Goal: Information Seeking & Learning: Learn about a topic

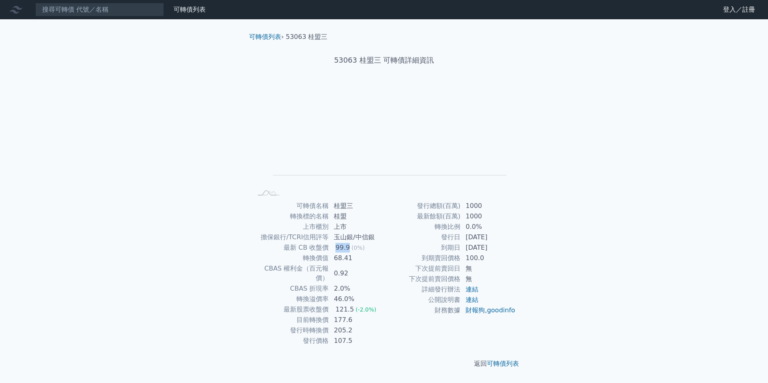
drag, startPoint x: 336, startPoint y: 248, endPoint x: 350, endPoint y: 247, distance: 14.5
click at [350, 247] on td "99.9 (0%)" at bounding box center [356, 248] width 55 height 10
drag, startPoint x: 466, startPoint y: 229, endPoint x: 484, endPoint y: 229, distance: 17.7
click at [484, 229] on td "0.0%" at bounding box center [488, 227] width 55 height 10
drag, startPoint x: 484, startPoint y: 229, endPoint x: 472, endPoint y: 255, distance: 28.0
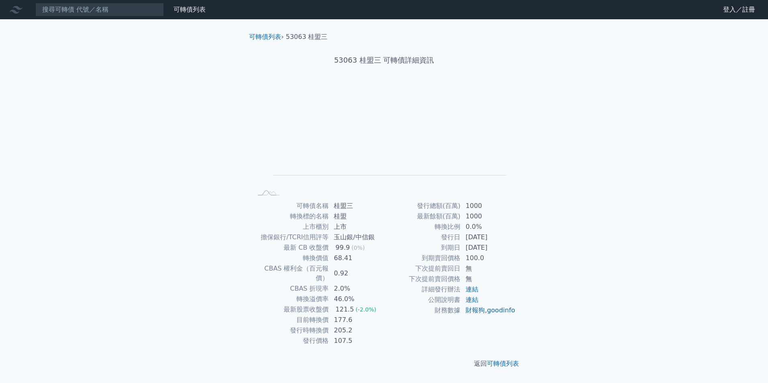
click at [472, 255] on td "100.0" at bounding box center [488, 258] width 55 height 10
drag, startPoint x: 466, startPoint y: 236, endPoint x: 510, endPoint y: 245, distance: 44.7
click at [510, 245] on tbody "發行總額(百萬) 1000 最新餘額(百萬) 1000 轉換比例 0.0% 發行日 2020-10-30 到期日 2023-10-30 到期賣回價格 100.…" at bounding box center [450, 258] width 132 height 115
drag, startPoint x: 336, startPoint y: 278, endPoint x: 359, endPoint y: 282, distance: 22.9
click at [359, 284] on td "2.0%" at bounding box center [356, 289] width 55 height 10
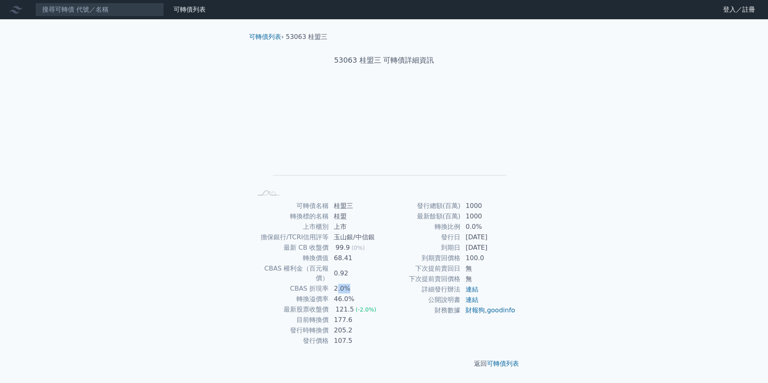
click at [359, 284] on td "2.0%" at bounding box center [356, 289] width 55 height 10
drag, startPoint x: 332, startPoint y: 266, endPoint x: 358, endPoint y: 270, distance: 26.1
click at [358, 270] on td "0.92" at bounding box center [356, 274] width 55 height 20
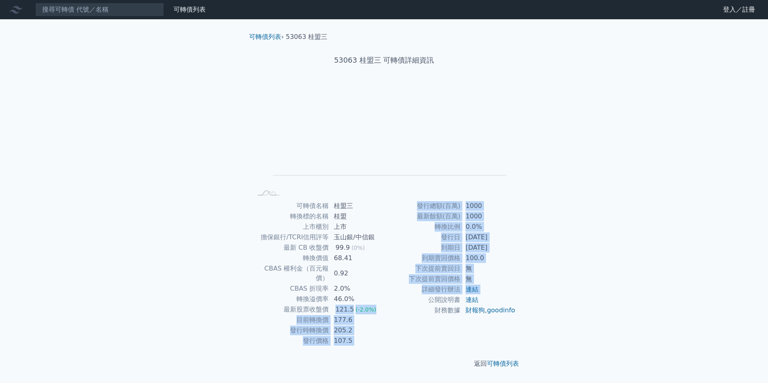
drag, startPoint x: 335, startPoint y: 300, endPoint x: 402, endPoint y: 305, distance: 66.9
click at [402, 305] on div "可轉債名稱 桂盟三 轉換標的名稱 桂盟 上市櫃別 上市 擔保銀行/TCRI信用評等 玉山銀/中信銀 最新 CB 收盤價 99.9 (0%) 轉換價值 68.4…" at bounding box center [384, 273] width 283 height 145
click at [402, 305] on td "公開說明書" at bounding box center [422, 300] width 77 height 10
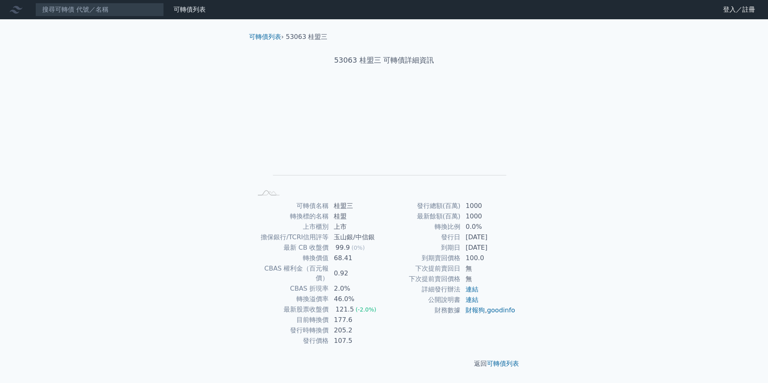
click at [350, 315] on td "177.6" at bounding box center [356, 320] width 55 height 10
drag, startPoint x: 350, startPoint y: 314, endPoint x: 336, endPoint y: 325, distance: 17.7
click at [336, 325] on td "205.2" at bounding box center [356, 330] width 55 height 10
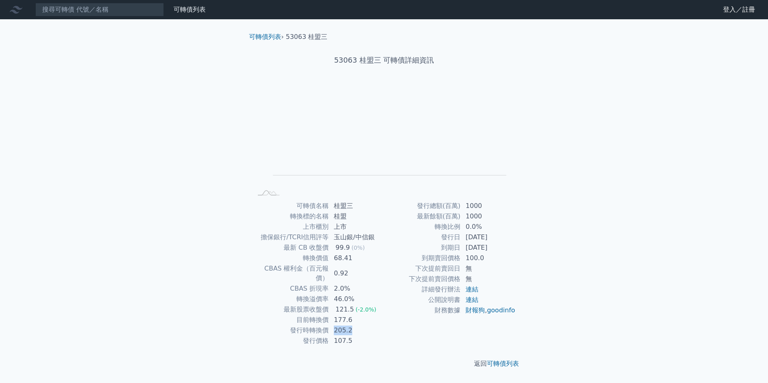
click at [336, 325] on td "205.2" at bounding box center [356, 330] width 55 height 10
drag, startPoint x: 336, startPoint y: 325, endPoint x: 327, endPoint y: 335, distance: 13.1
click at [327, 336] on td "發行價格" at bounding box center [290, 341] width 77 height 10
drag, startPoint x: 298, startPoint y: 311, endPoint x: 362, endPoint y: 329, distance: 67.4
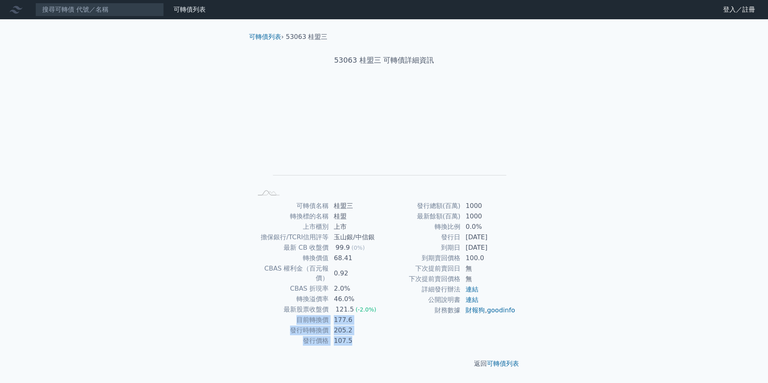
click at [362, 329] on tbody "可轉債名稱 桂盟三 轉換標的名稱 桂盟 上市櫃別 上市 擔保銀行/TCRI信用評等 玉山銀/中信銀 最新 CB 收盤價 99.9 (0%) 轉換價值 68.4…" at bounding box center [318, 273] width 132 height 145
click at [362, 336] on td "107.5" at bounding box center [356, 341] width 55 height 10
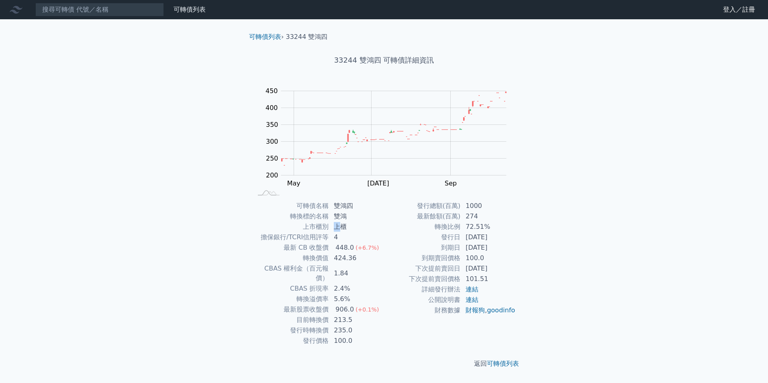
drag, startPoint x: 335, startPoint y: 230, endPoint x: 341, endPoint y: 231, distance: 6.1
click at [341, 231] on td "上櫃" at bounding box center [356, 227] width 55 height 10
drag, startPoint x: 341, startPoint y: 231, endPoint x: 341, endPoint y: 235, distance: 4.4
click at [341, 235] on td "4" at bounding box center [356, 237] width 55 height 10
drag, startPoint x: 335, startPoint y: 248, endPoint x: 359, endPoint y: 248, distance: 23.7
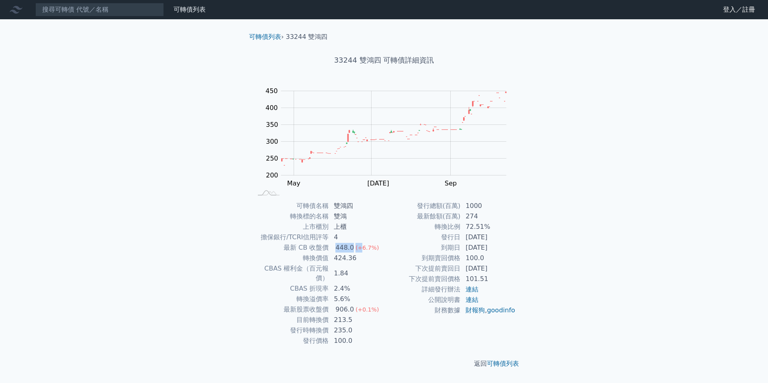
click at [360, 248] on td "448.0 (+6.7%)" at bounding box center [356, 248] width 55 height 10
drag, startPoint x: 359, startPoint y: 248, endPoint x: 315, endPoint y: 238, distance: 44.8
click at [315, 238] on td "擔保銀行/TCRI信用評等" at bounding box center [290, 237] width 77 height 10
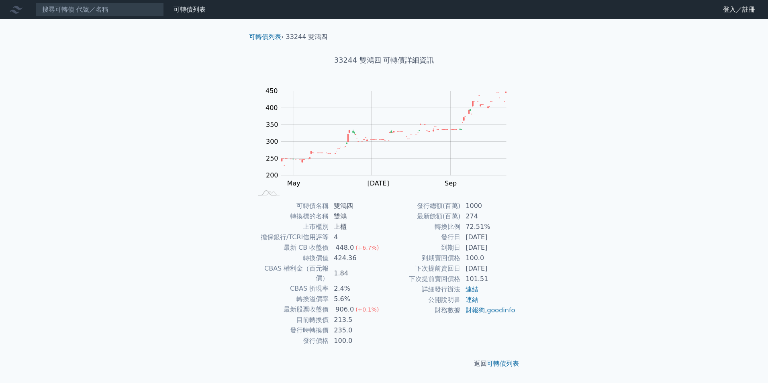
drag, startPoint x: 315, startPoint y: 238, endPoint x: 338, endPoint y: 244, distance: 23.7
click at [338, 244] on div "448.0" at bounding box center [345, 248] width 22 height 10
drag, startPoint x: 338, startPoint y: 244, endPoint x: 340, endPoint y: 268, distance: 23.4
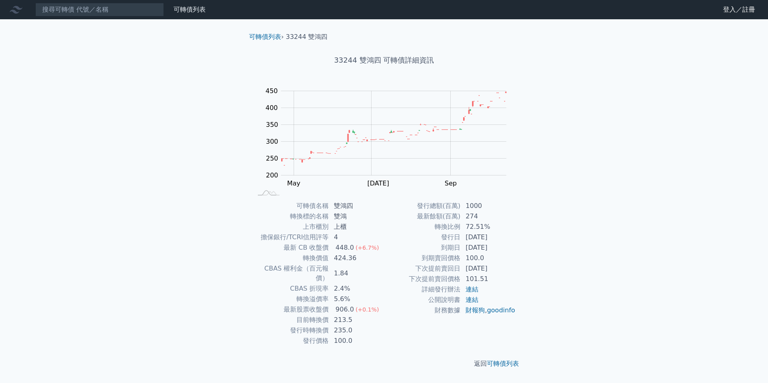
click at [340, 268] on td "1.84" at bounding box center [356, 274] width 55 height 20
drag, startPoint x: 415, startPoint y: 216, endPoint x: 487, endPoint y: 219, distance: 72.0
click at [487, 219] on tr "最新餘額(百萬) 274" at bounding box center [450, 216] width 132 height 10
drag, startPoint x: 336, startPoint y: 321, endPoint x: 355, endPoint y: 320, distance: 19.3
click at [355, 325] on td "235.0" at bounding box center [356, 330] width 55 height 10
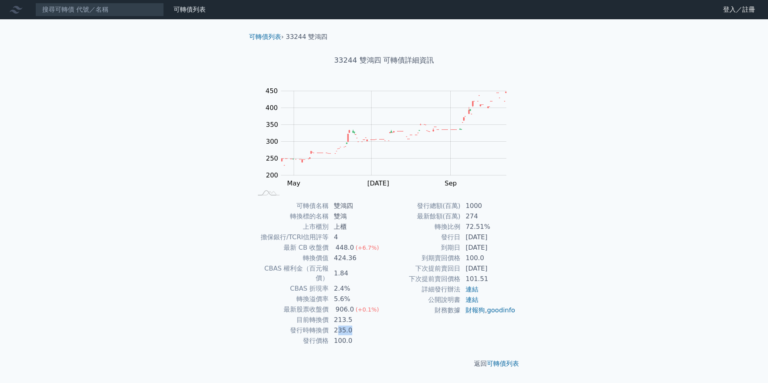
click at [358, 325] on td "235.0" at bounding box center [356, 330] width 55 height 10
drag, startPoint x: 341, startPoint y: 59, endPoint x: 356, endPoint y: 60, distance: 14.9
click at [356, 60] on h1 "33244 雙鴻四 可轉債詳細資訊" at bounding box center [384, 60] width 283 height 11
click at [472, 289] on link "連結" at bounding box center [472, 290] width 13 height 8
drag, startPoint x: 468, startPoint y: 258, endPoint x: 494, endPoint y: 258, distance: 26.1
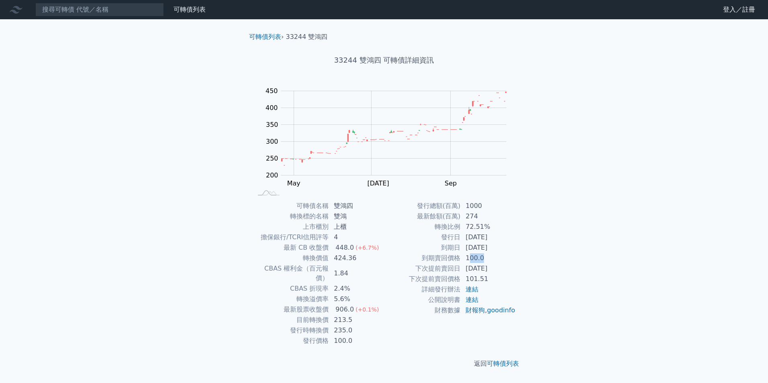
click at [494, 258] on td "100.0" at bounding box center [488, 258] width 55 height 10
drag, startPoint x: 468, startPoint y: 268, endPoint x: 515, endPoint y: 268, distance: 47.4
click at [515, 268] on td "2023-11-12" at bounding box center [488, 269] width 55 height 10
click at [478, 278] on td "101.51" at bounding box center [488, 279] width 55 height 10
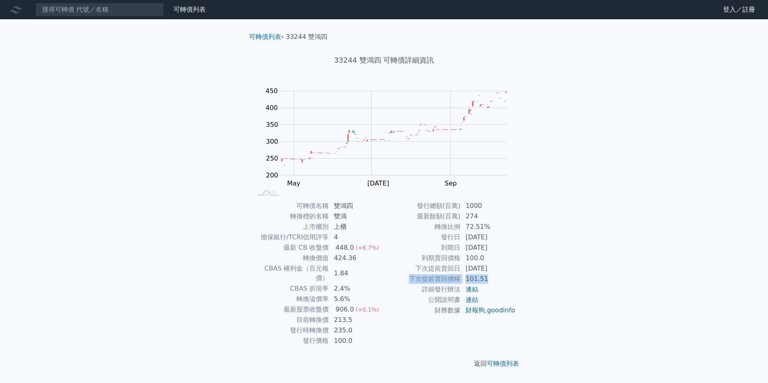
drag, startPoint x: 402, startPoint y: 280, endPoint x: 500, endPoint y: 277, distance: 98.5
click at [500, 277] on tr "下次提前賣回價格 101.51" at bounding box center [450, 279] width 132 height 10
click at [500, 277] on td "101.51" at bounding box center [488, 279] width 55 height 10
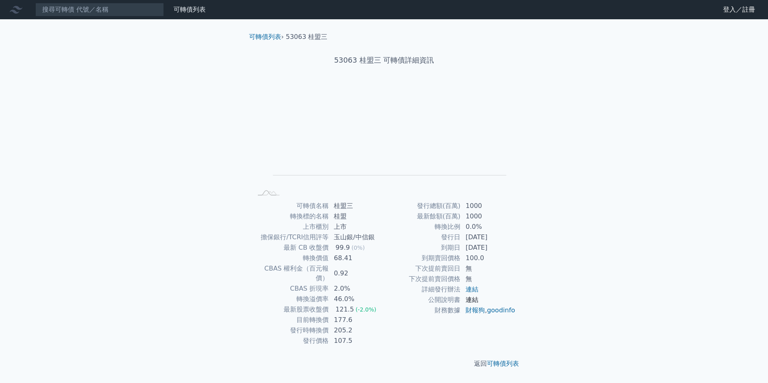
click at [466, 301] on link "連結" at bounding box center [472, 300] width 13 height 8
click at [472, 290] on link "連結" at bounding box center [472, 290] width 13 height 8
click at [470, 291] on link "連結" at bounding box center [472, 290] width 13 height 8
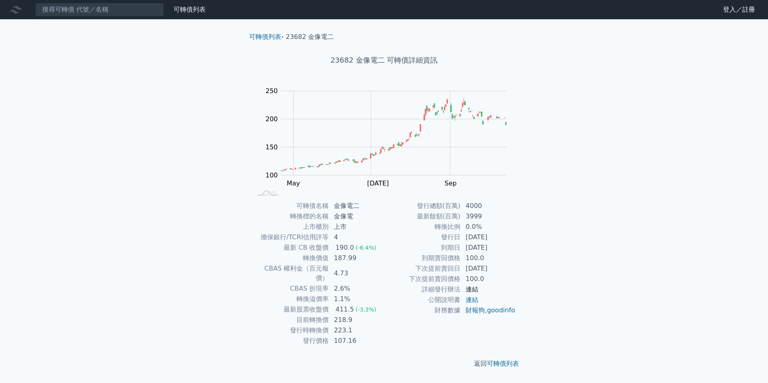
click at [475, 289] on link "連結" at bounding box center [472, 290] width 13 height 8
